Goal: Check status: Check status

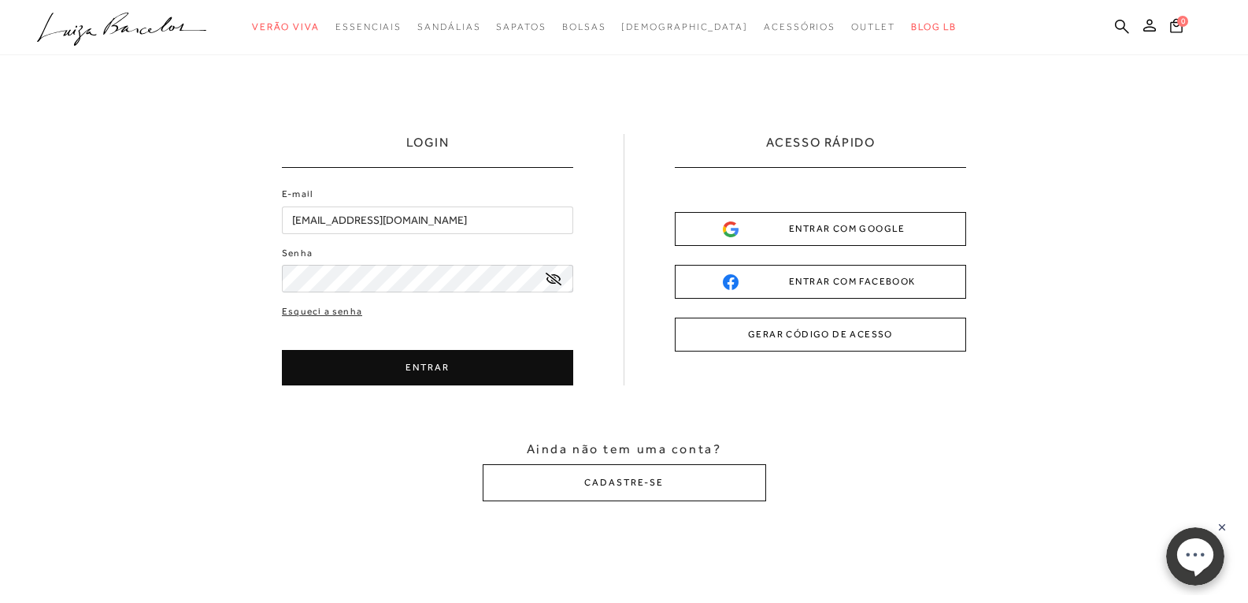
click at [431, 361] on button "ENTRAR" at bounding box center [427, 367] width 291 height 35
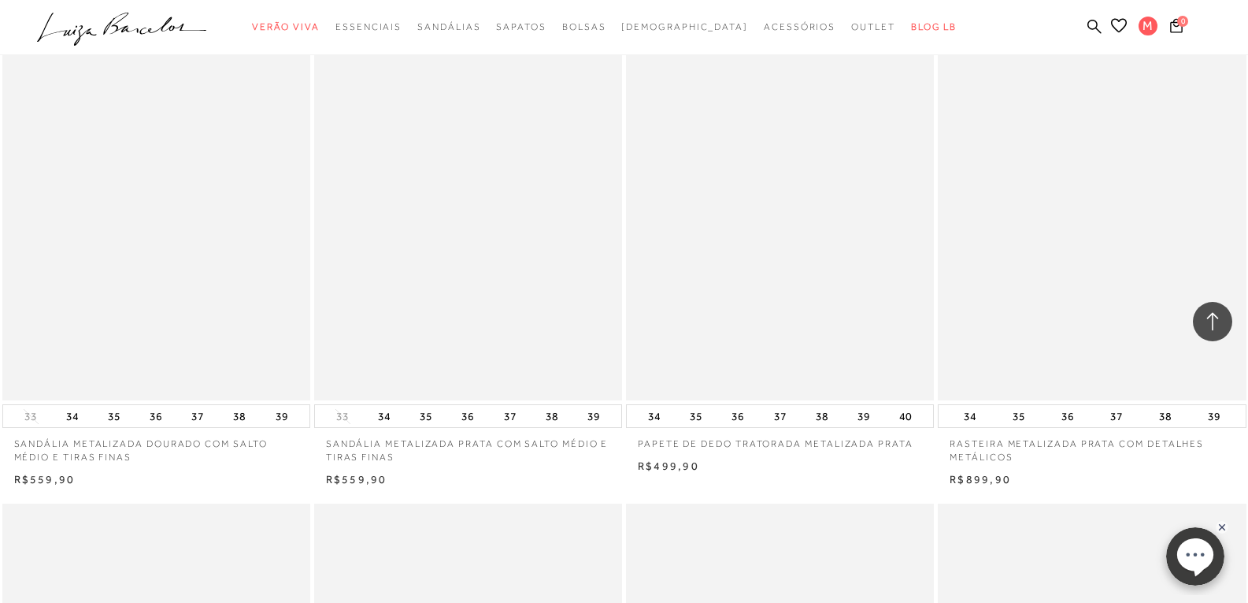
scroll to position [2205, 0]
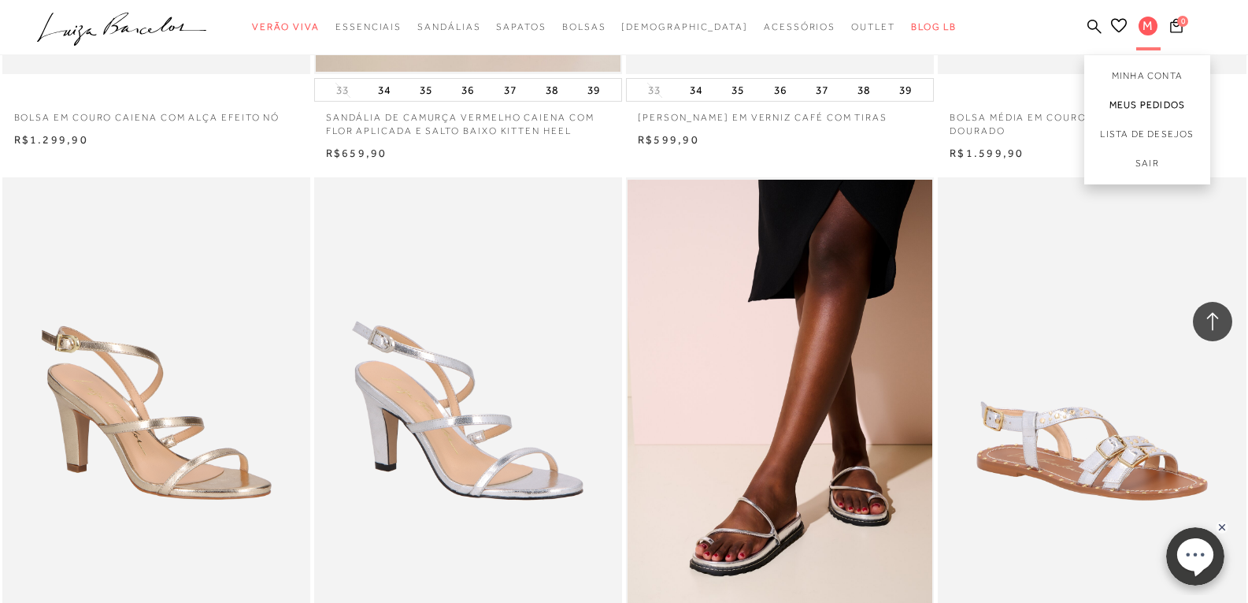
click at [1137, 108] on link "Meus Pedidos" at bounding box center [1148, 105] width 126 height 29
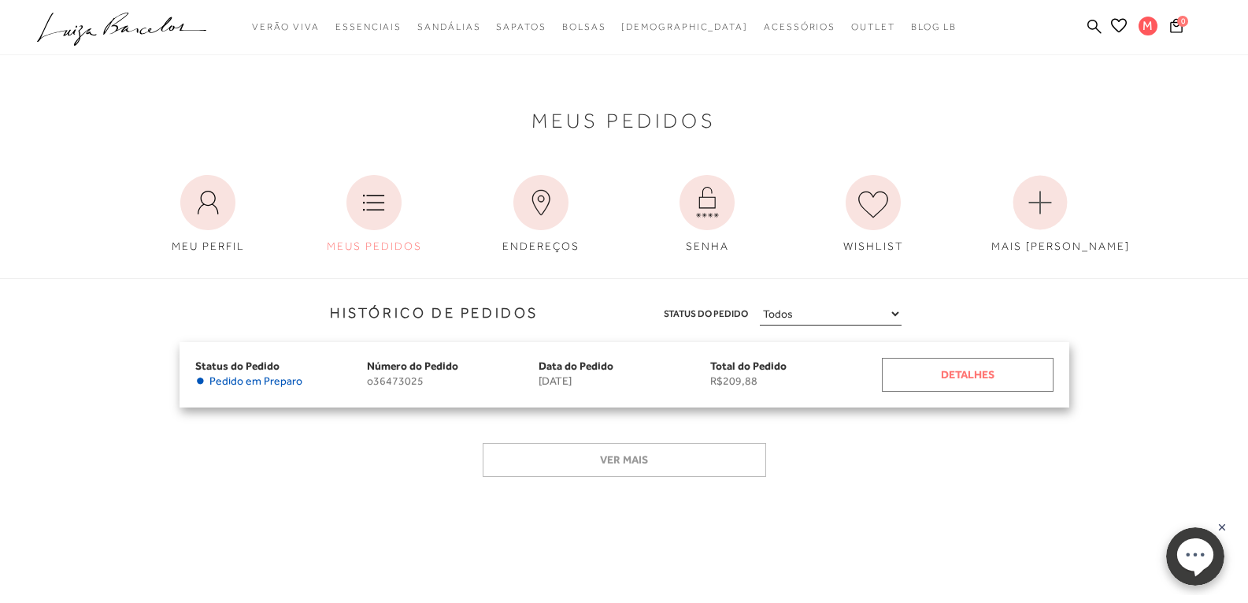
click at [951, 367] on div "Detalhes" at bounding box center [968, 375] width 172 height 34
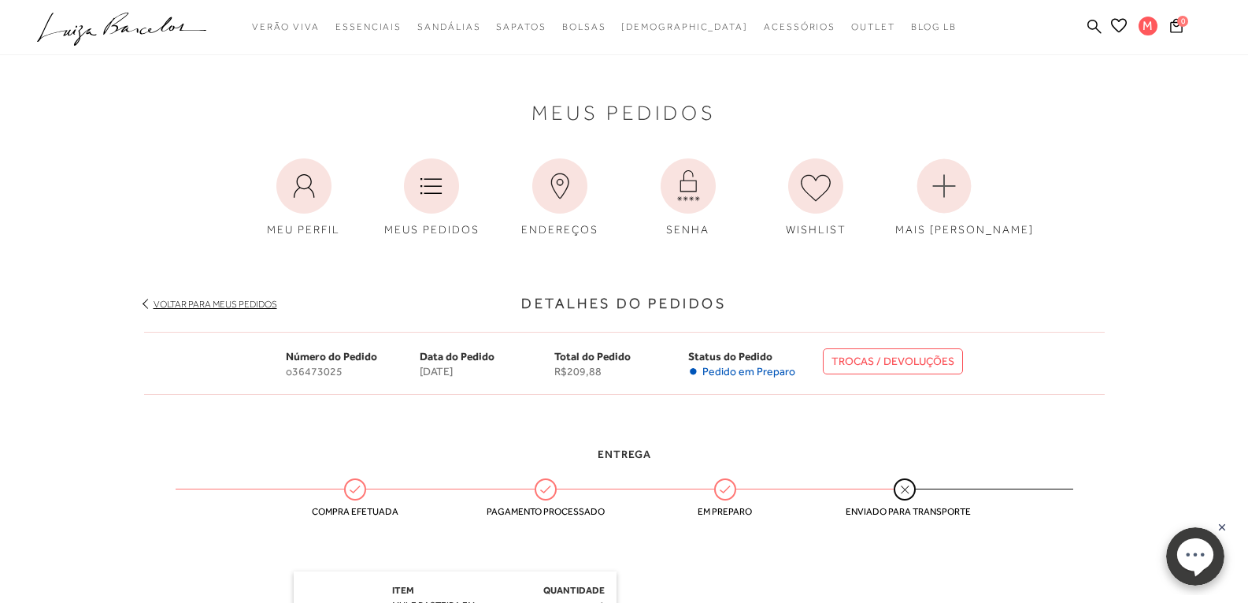
click at [767, 373] on span "Pedido em Preparo" at bounding box center [749, 371] width 93 height 13
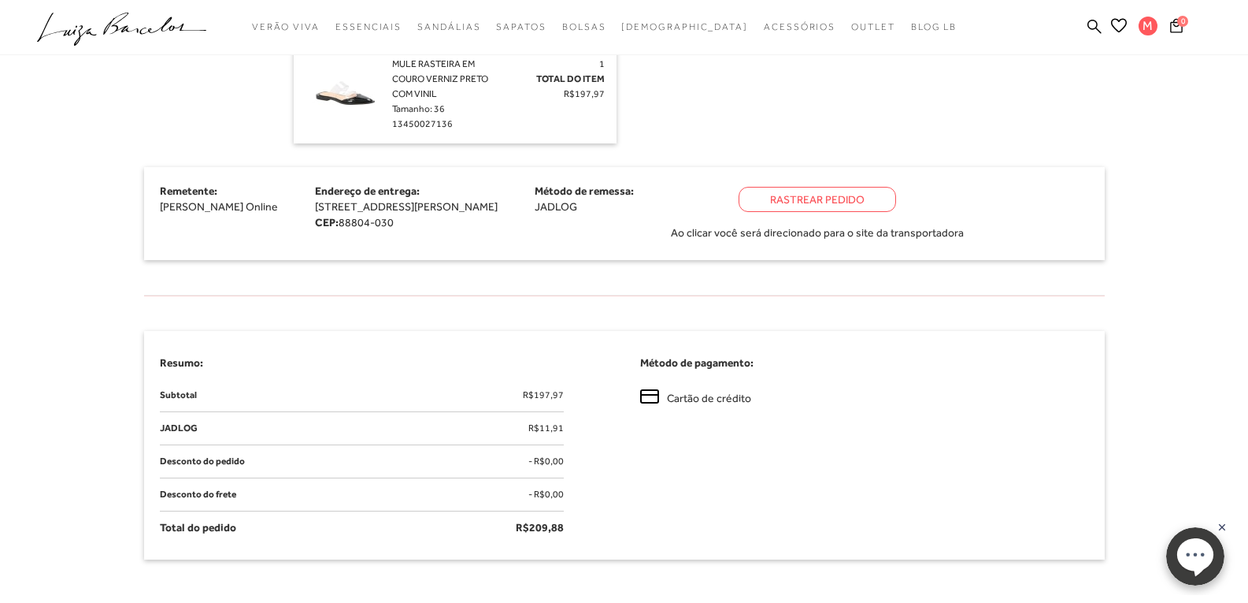
scroll to position [551, 0]
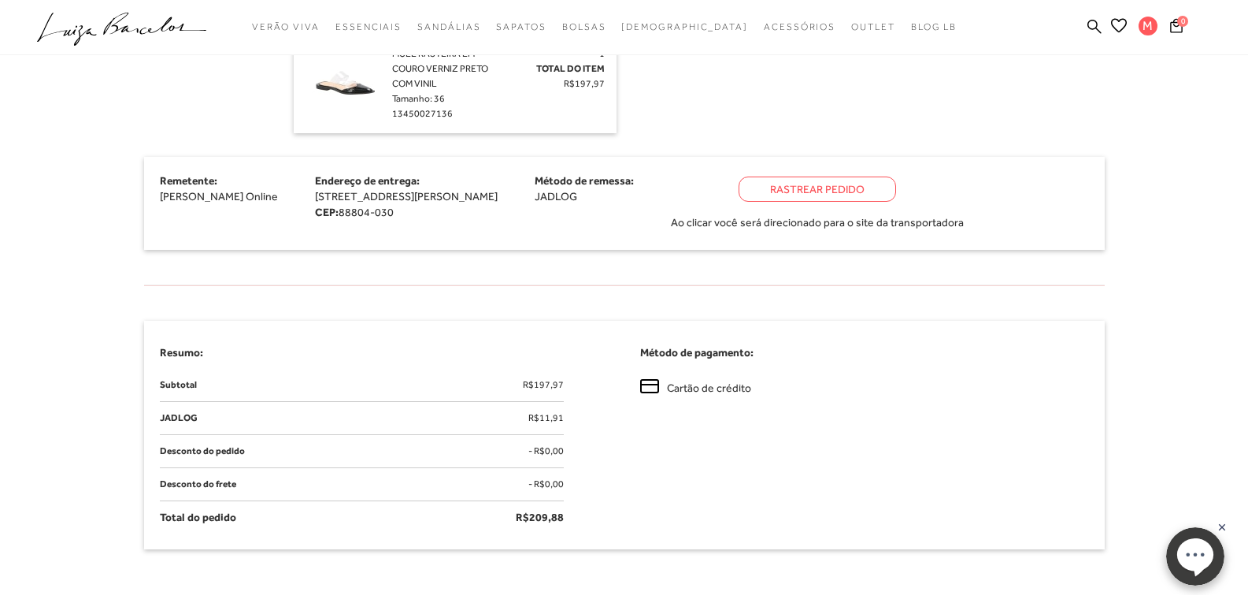
click at [826, 188] on div "Rastrear Pedido" at bounding box center [818, 188] width 158 height 25
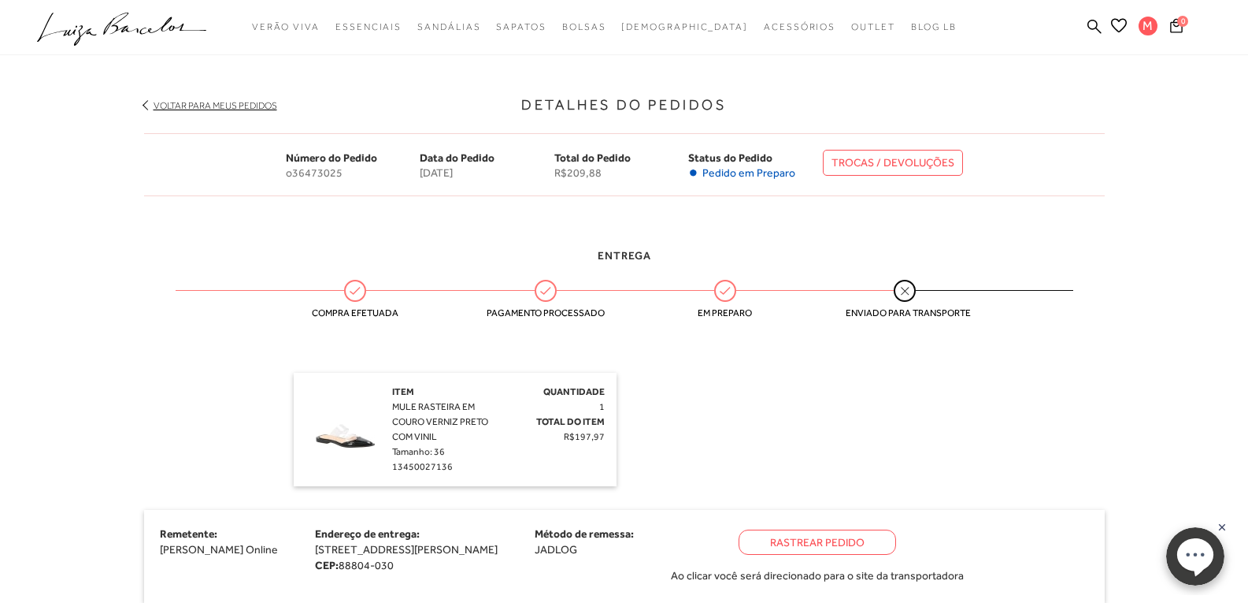
scroll to position [158, 0]
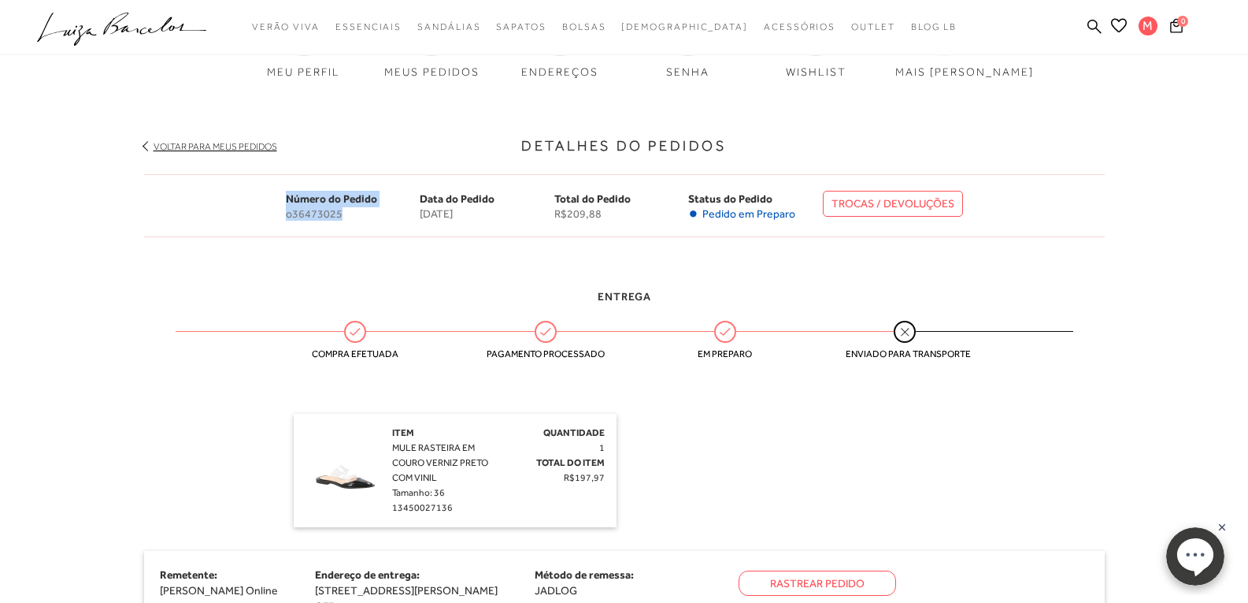
drag, startPoint x: 330, startPoint y: 197, endPoint x: 375, endPoint y: 211, distance: 47.1
click at [369, 209] on div "Número do Pedido o36473025 Data do Pedido [DATE] Total do Pedido R$209,88 Statu…" at bounding box center [624, 205] width 961 height 63
copy div "Número do Pedido o36473025"
click at [1199, 550] on ellipse at bounding box center [1195, 553] width 36 height 33
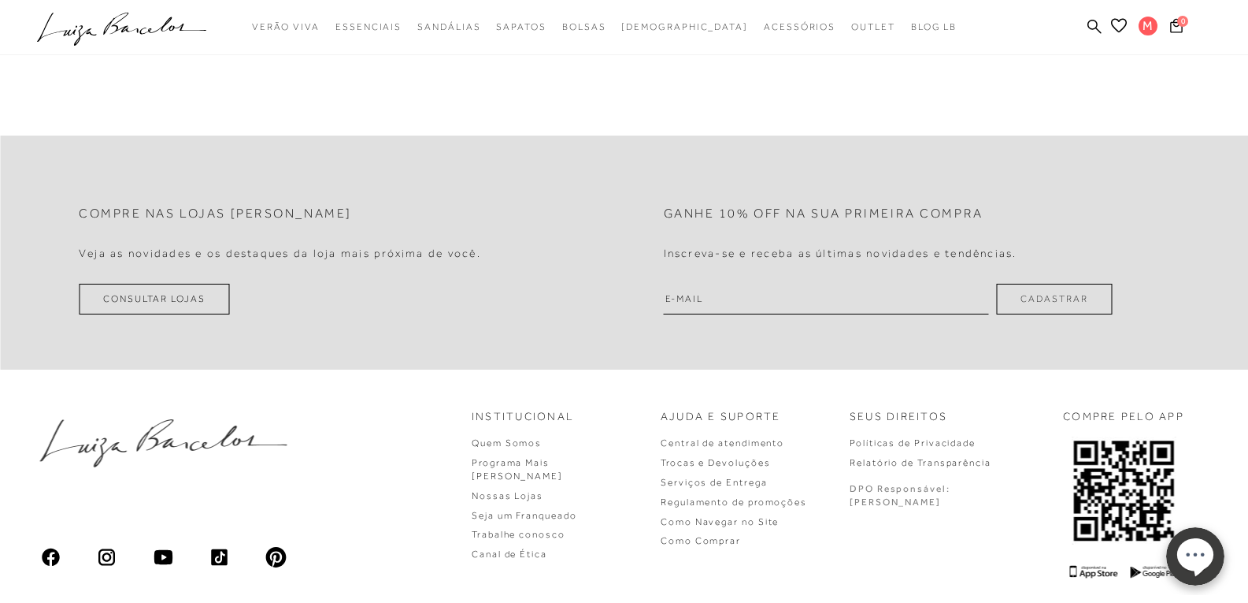
scroll to position [1128, 0]
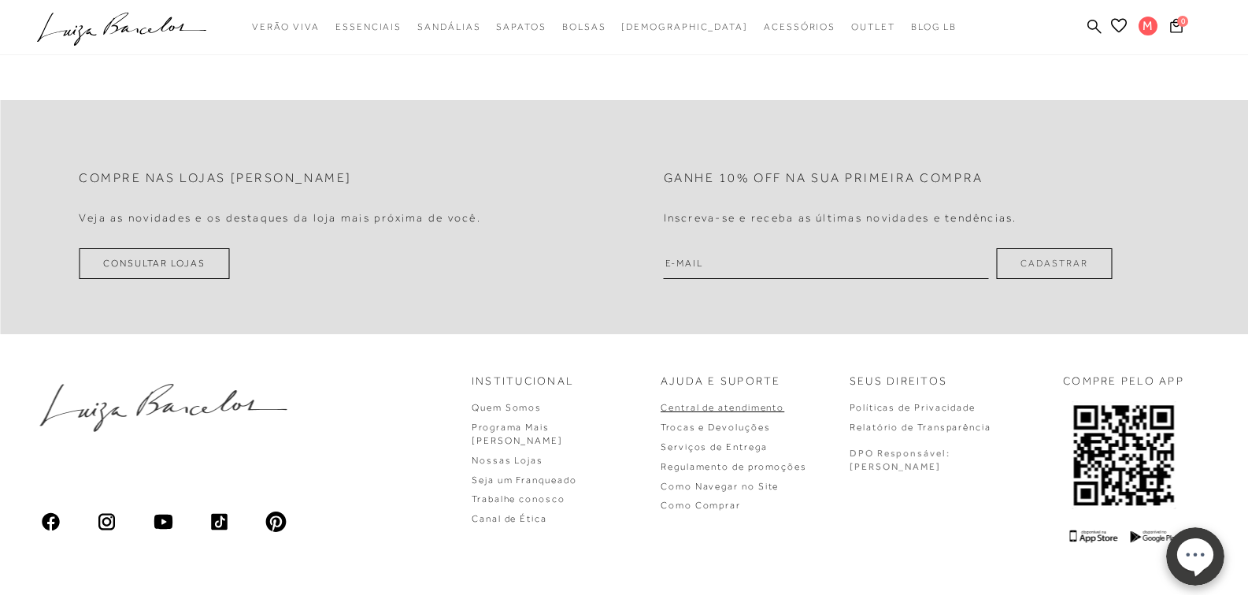
click at [768, 409] on link "Central de atendimento" at bounding box center [723, 407] width 124 height 11
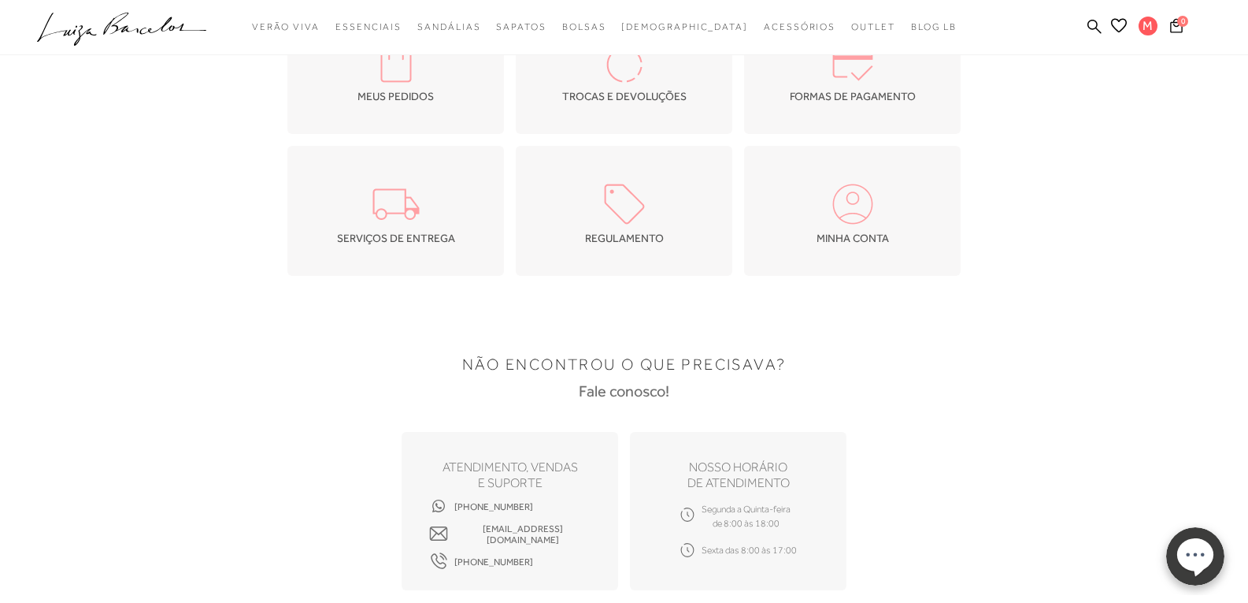
scroll to position [158, 0]
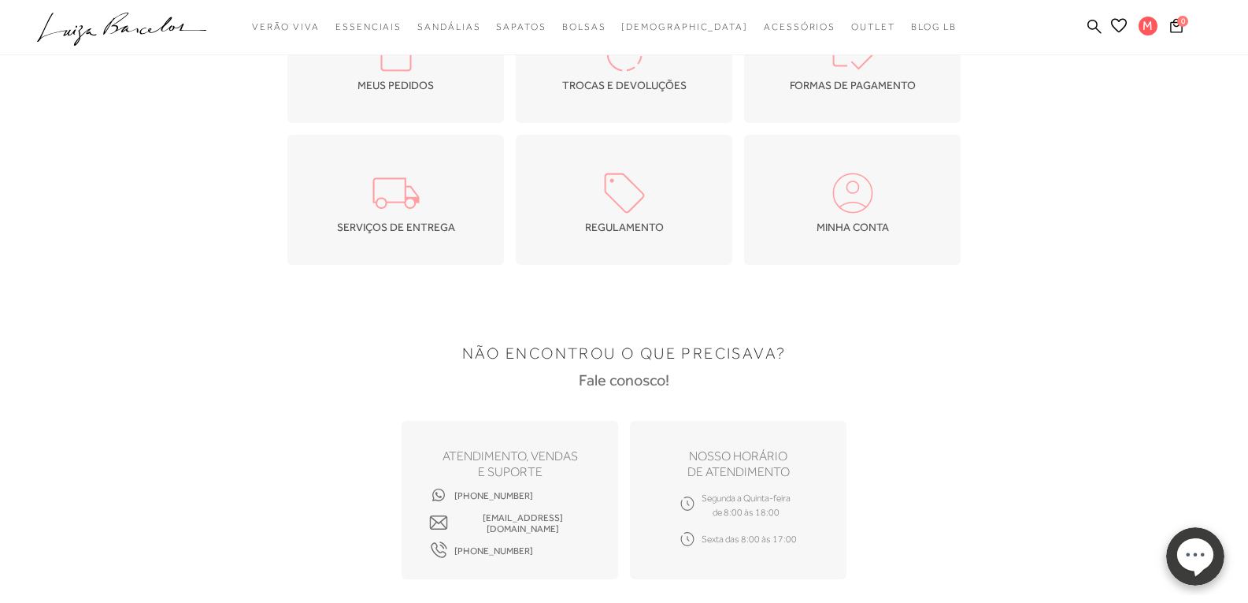
drag, startPoint x: 620, startPoint y: 522, endPoint x: 445, endPoint y: 525, distance: 174.9
click at [447, 524] on div "ATENDIMENTO, VENDAS e suporte [PHONE_NUMBER] [EMAIL_ADDRESS][DOMAIN_NAME] [PHON…" at bounding box center [624, 500] width 984 height 158
copy span "[EMAIL_ADDRESS][DOMAIN_NAME]"
drag, startPoint x: 694, startPoint y: 304, endPoint x: 700, endPoint y: 298, distance: 8.4
click at [699, 299] on div "NÃO ENCONTROU O QUE PRECISAVA? Fale conosco! ATENDIMENTO, VENDAS e suporte [PHO…" at bounding box center [624, 453] width 984 height 330
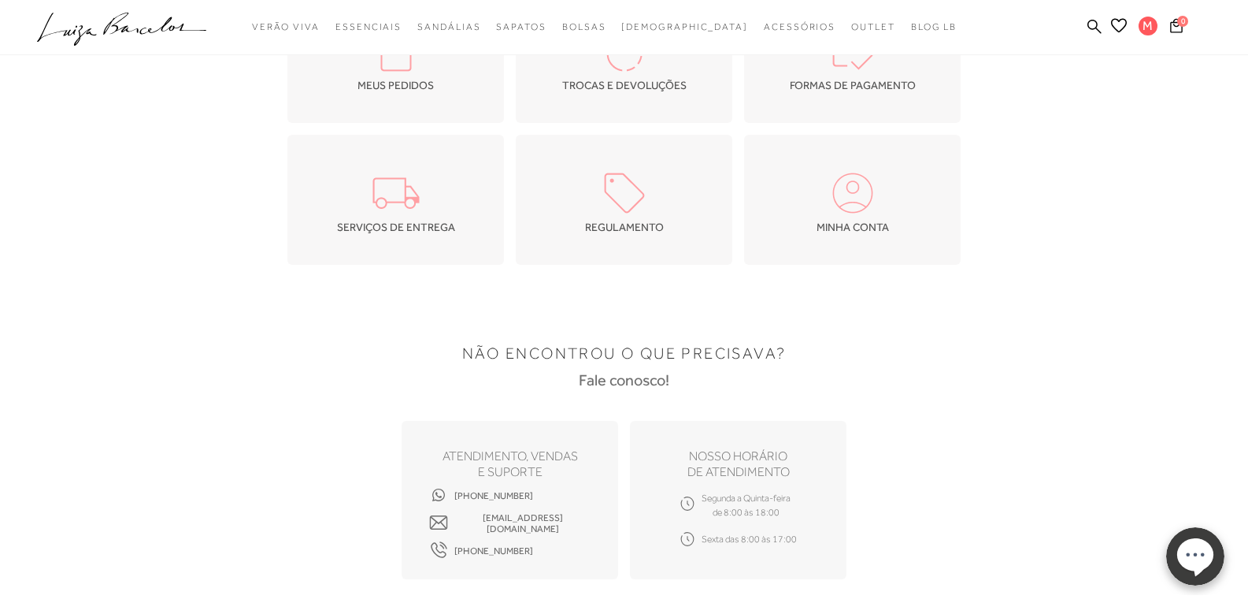
scroll to position [0, 0]
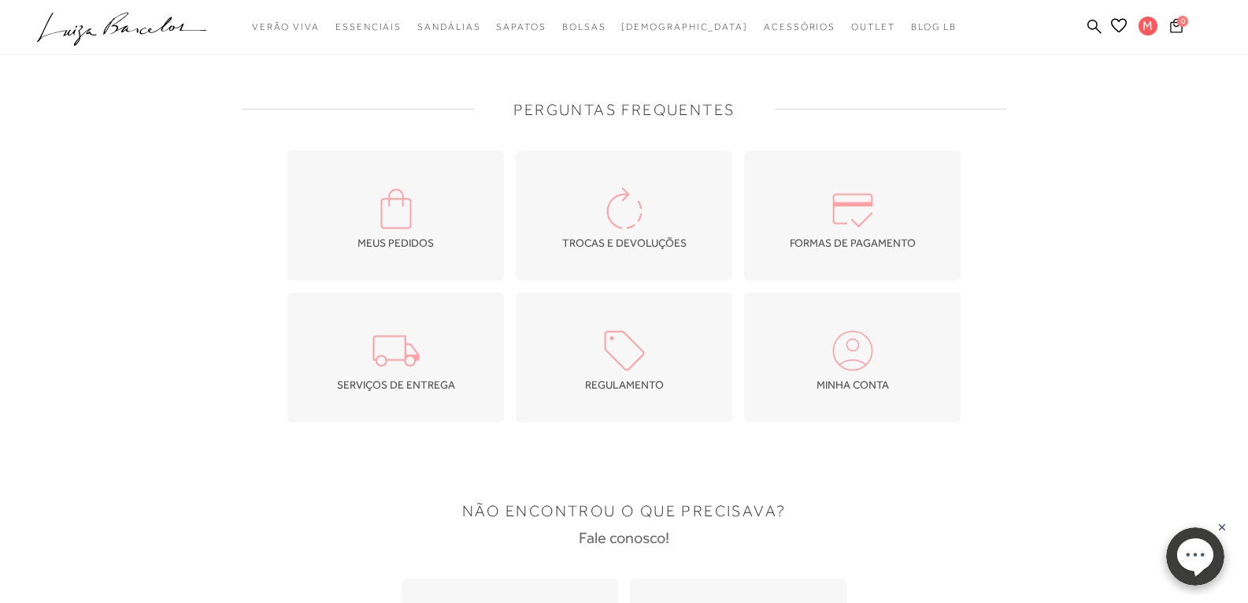
click at [1177, 31] on icon at bounding box center [1176, 25] width 13 height 15
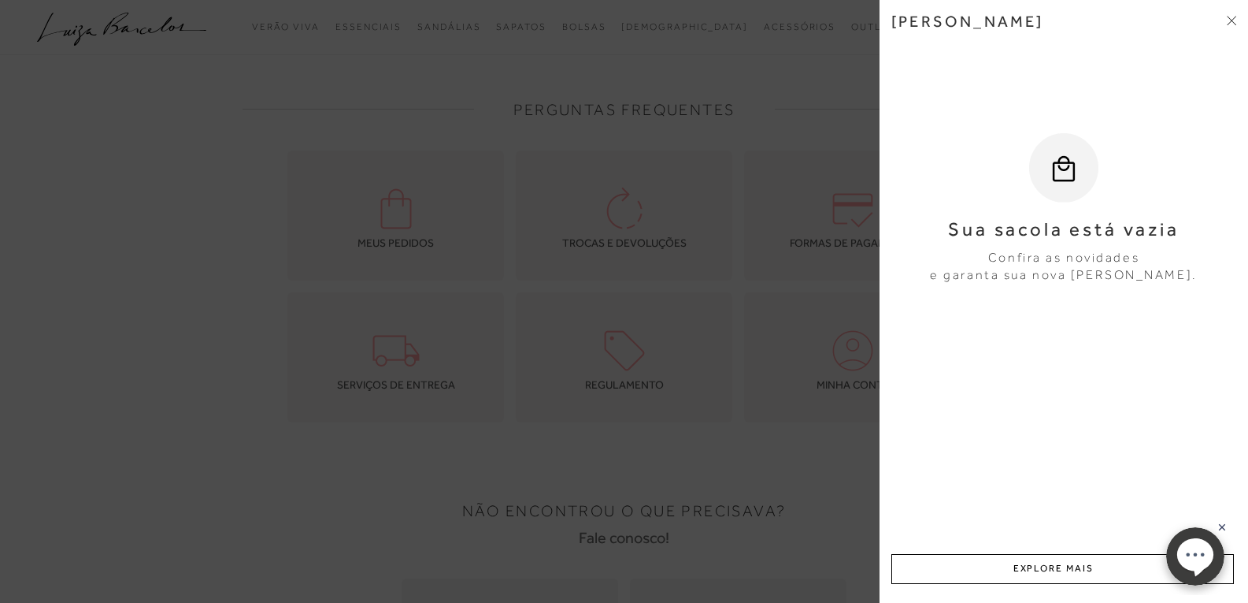
click at [1232, 17] on icon at bounding box center [1231, 20] width 9 height 9
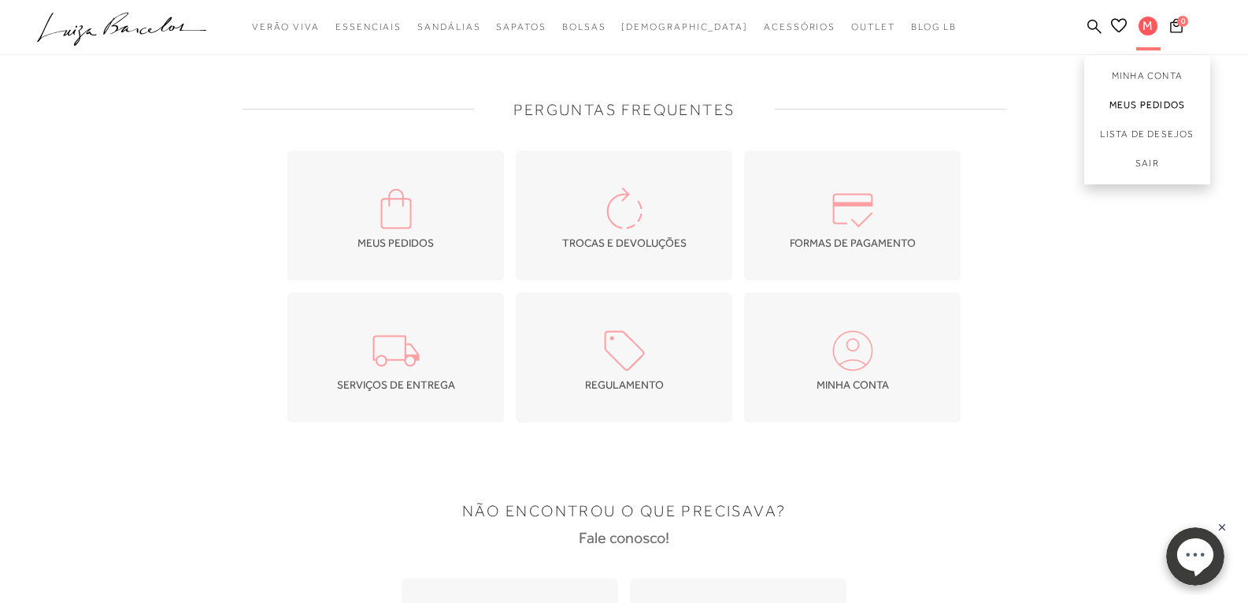
click at [1131, 94] on link "Meus Pedidos" at bounding box center [1148, 105] width 126 height 29
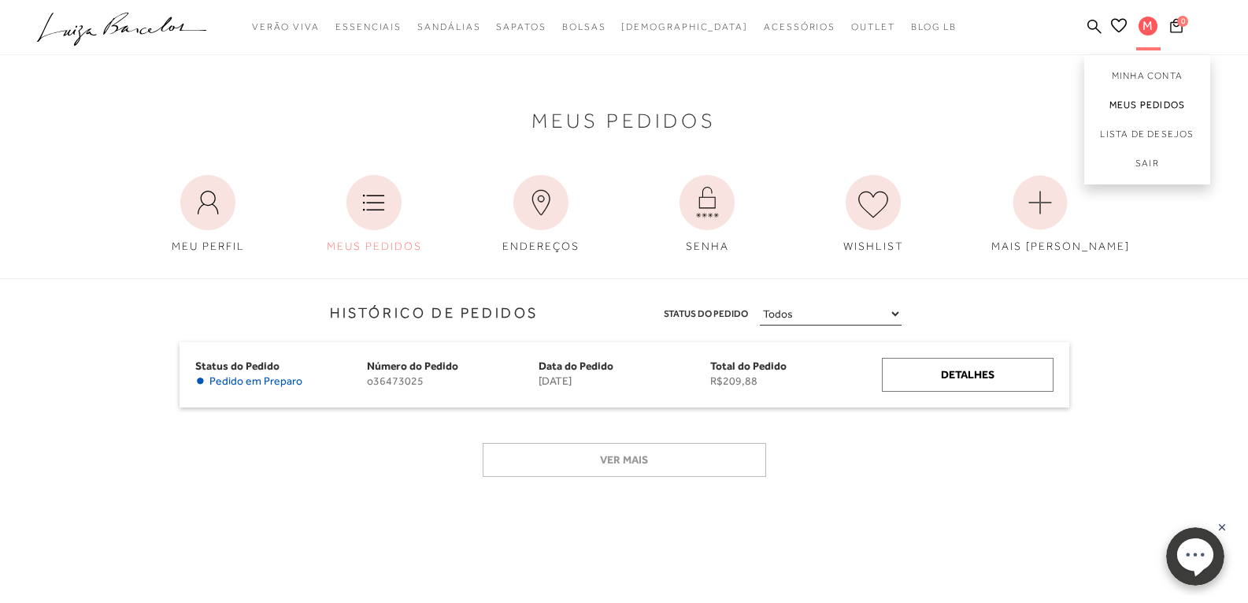
click at [1140, 106] on link "Meus Pedidos" at bounding box center [1148, 105] width 126 height 29
click at [1153, 98] on link "Meus Pedidos" at bounding box center [1148, 105] width 126 height 29
click at [1144, 107] on link "Meus Pedidos" at bounding box center [1148, 105] width 126 height 29
click at [1123, 104] on link "Meus Pedidos" at bounding box center [1148, 105] width 126 height 29
click at [1144, 28] on span "M" at bounding box center [1148, 26] width 19 height 19
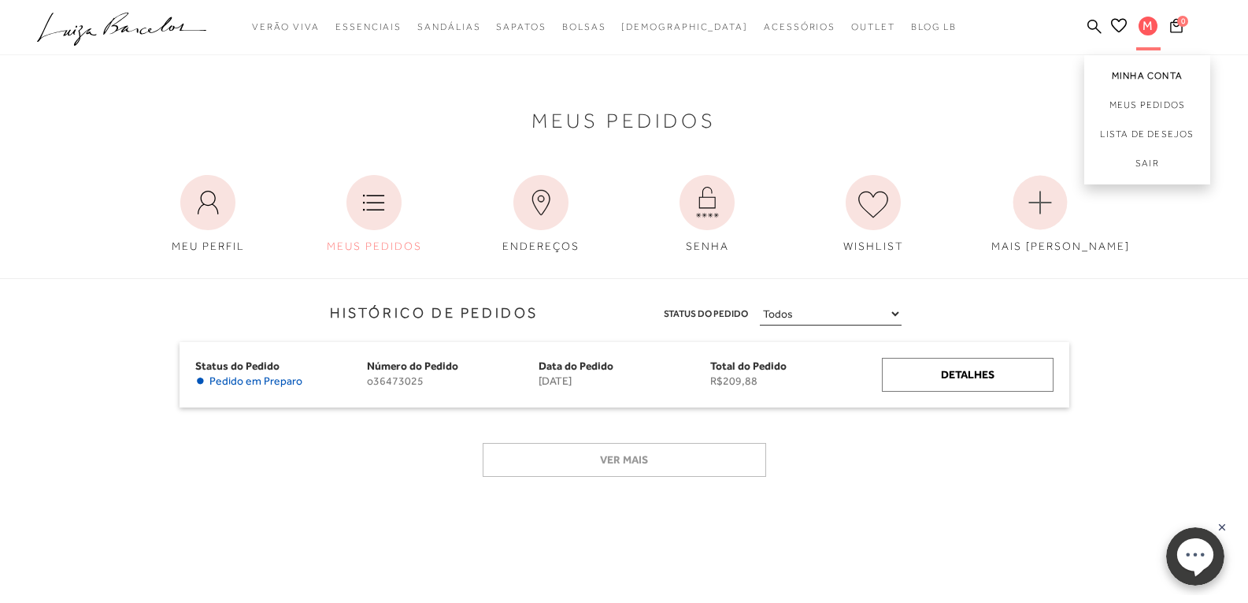
click at [1142, 68] on link "Minha Conta" at bounding box center [1148, 72] width 126 height 35
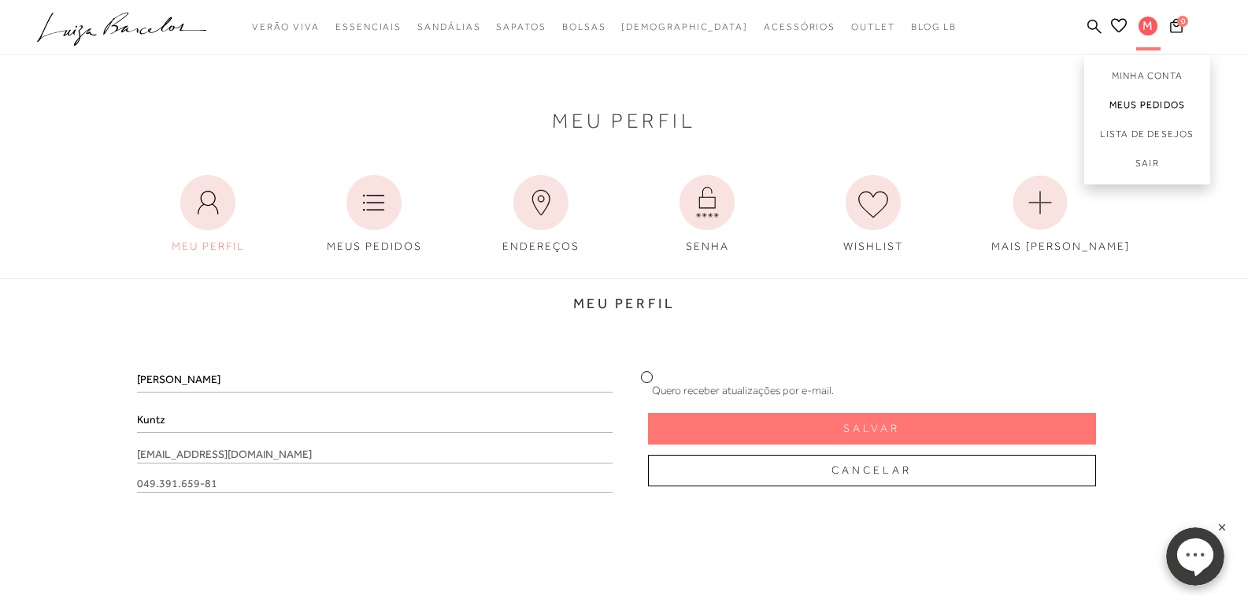
click at [1139, 102] on link "Meus Pedidos" at bounding box center [1148, 105] width 126 height 29
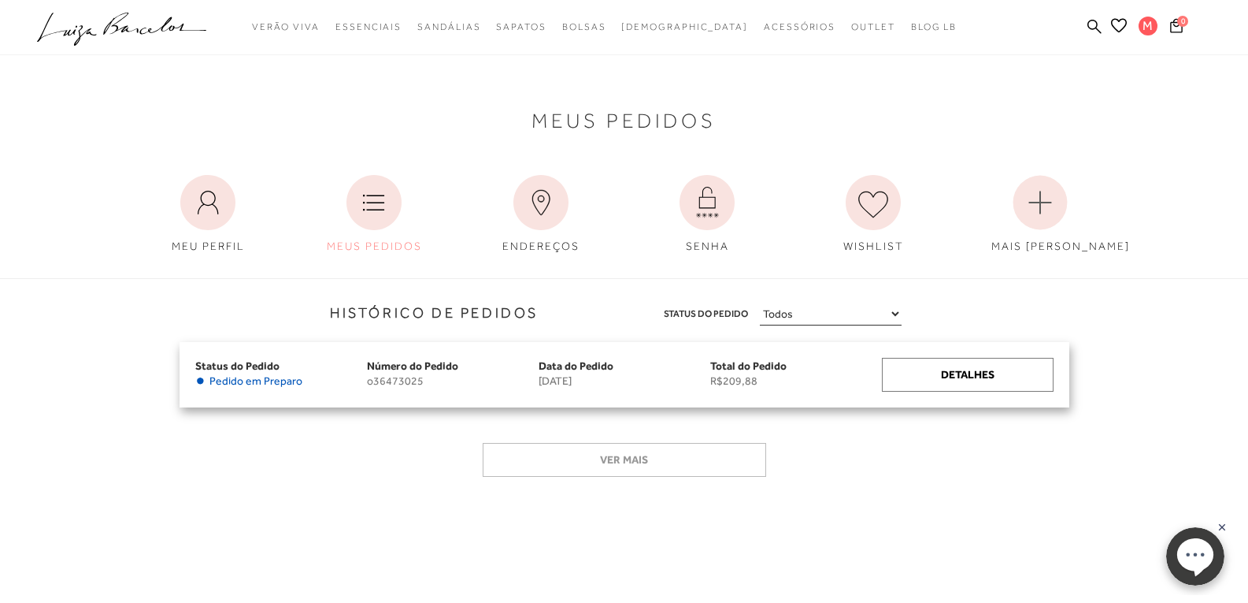
click at [365, 362] on div "Status do Pedido • Pedido em [GEOGRAPHIC_DATA]" at bounding box center [281, 373] width 172 height 30
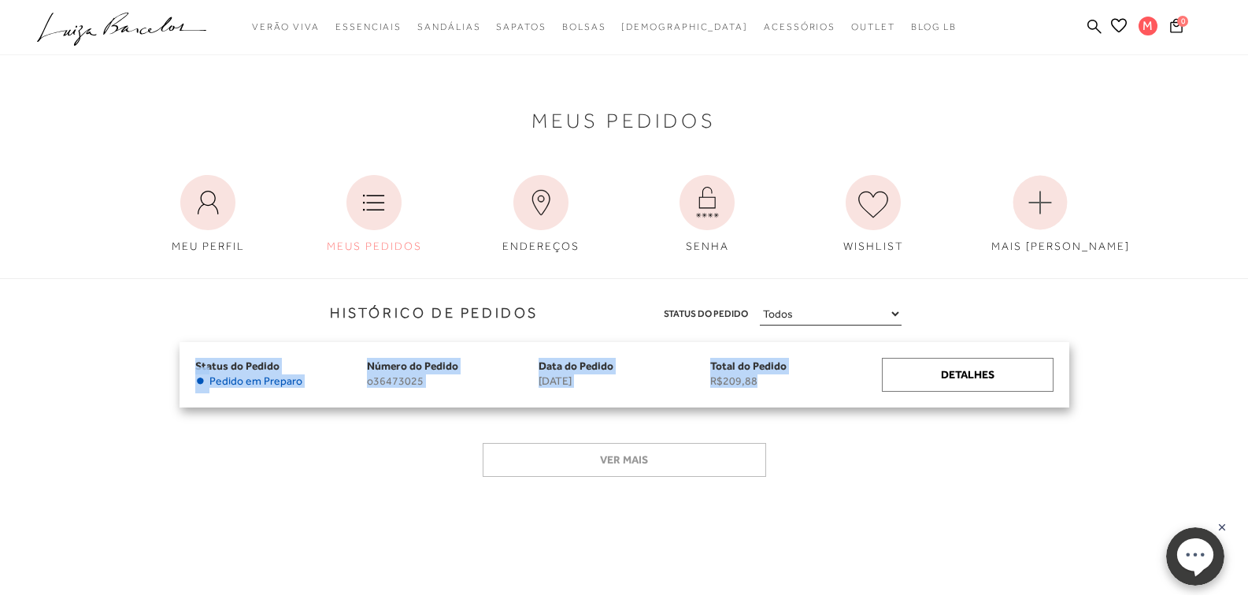
drag, startPoint x: 190, startPoint y: 365, endPoint x: 791, endPoint y: 381, distance: 601.2
click at [791, 381] on div "Status do Pedido • Pedido em [GEOGRAPHIC_DATA] Número do Pedido o36473025 Data …" at bounding box center [625, 374] width 890 height 65
copy div "Status do Pedido • Pedido em Preparo Número do Pedido o36473025 Data do Pedido …"
